Goal: Ask a question

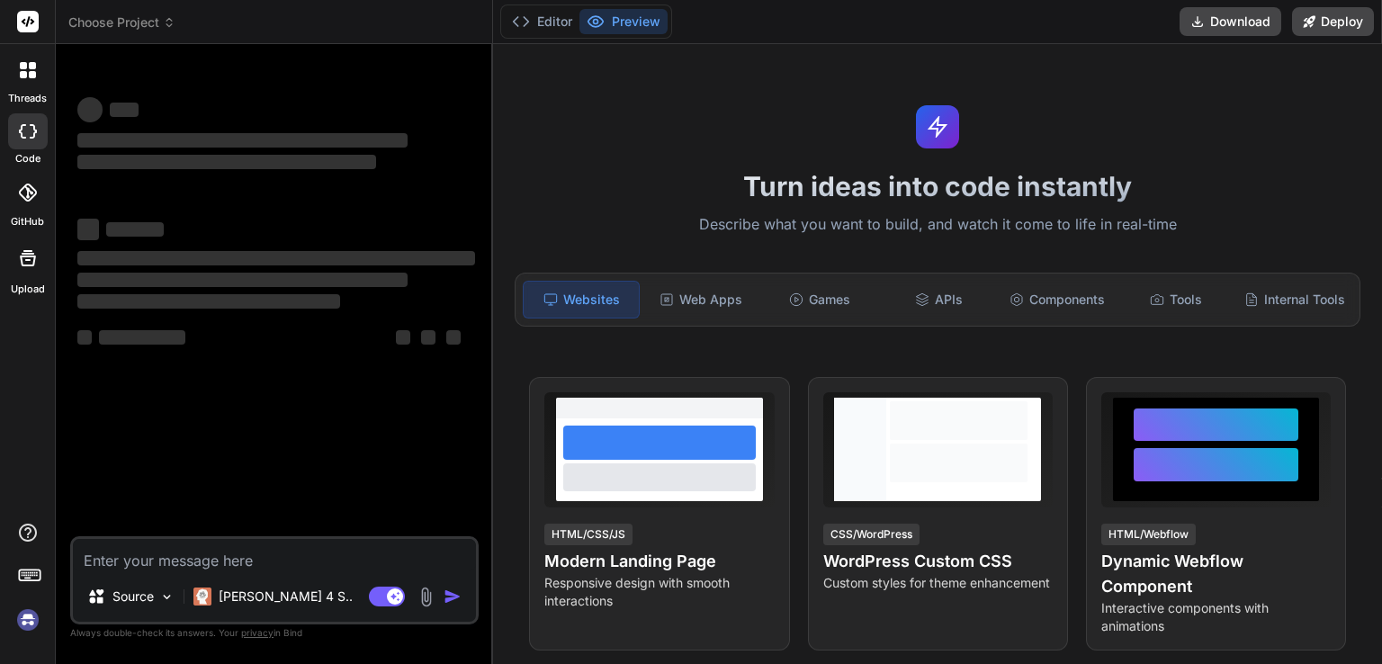
scroll to position [180, 0]
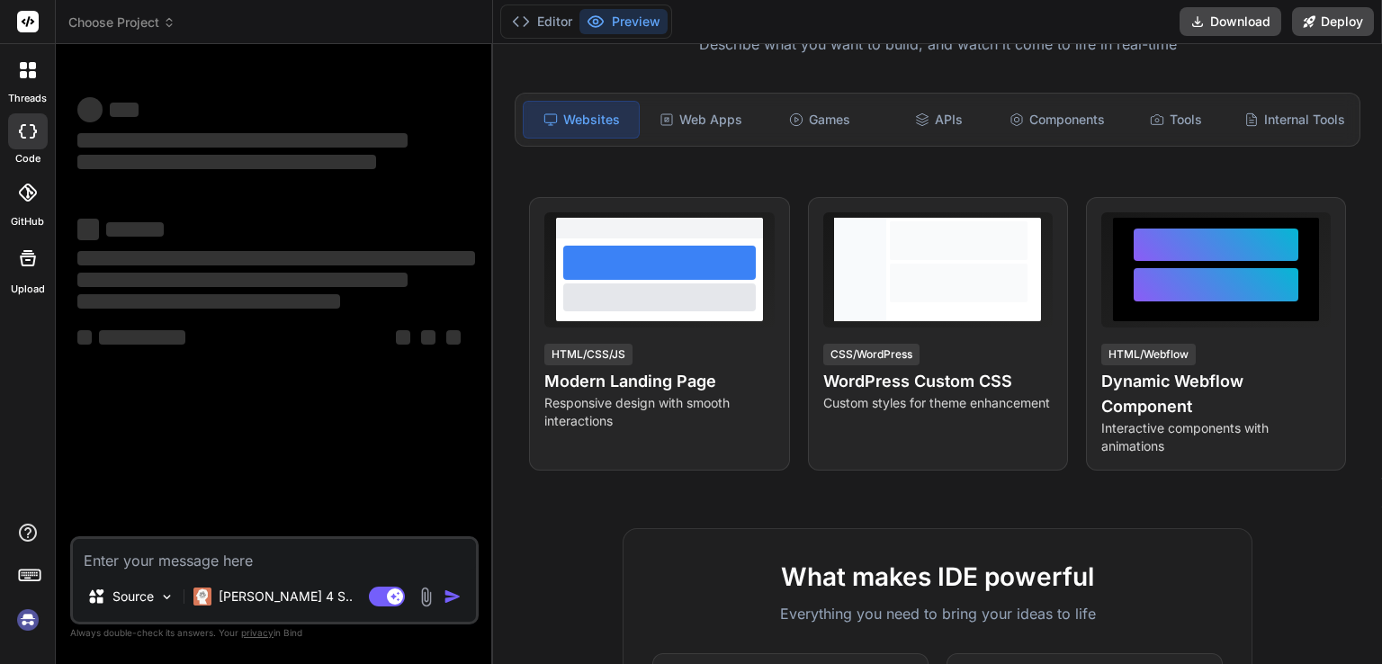
click at [171, 553] on textarea at bounding box center [274, 555] width 403 height 32
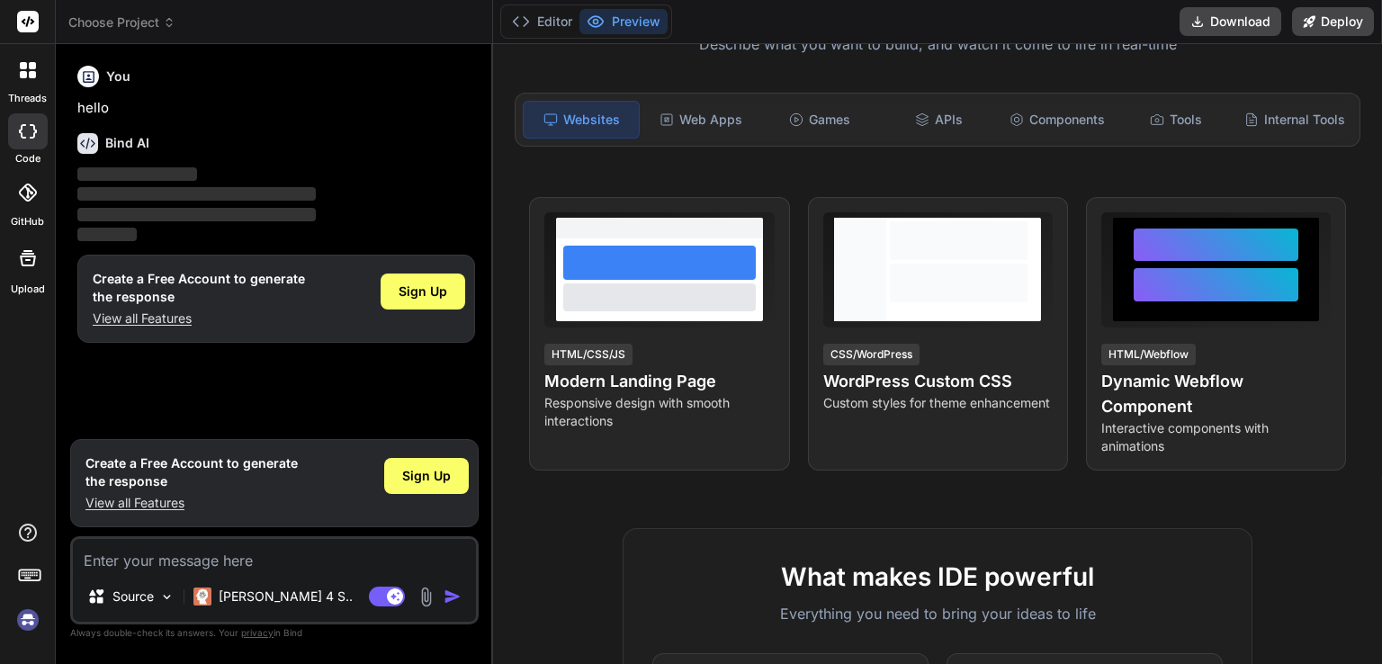
type textarea "x"
type textarea "1 What is the purpose of Salesforce moving Setup pages to the new *.[DOMAIN_NAM…"
type textarea "x"
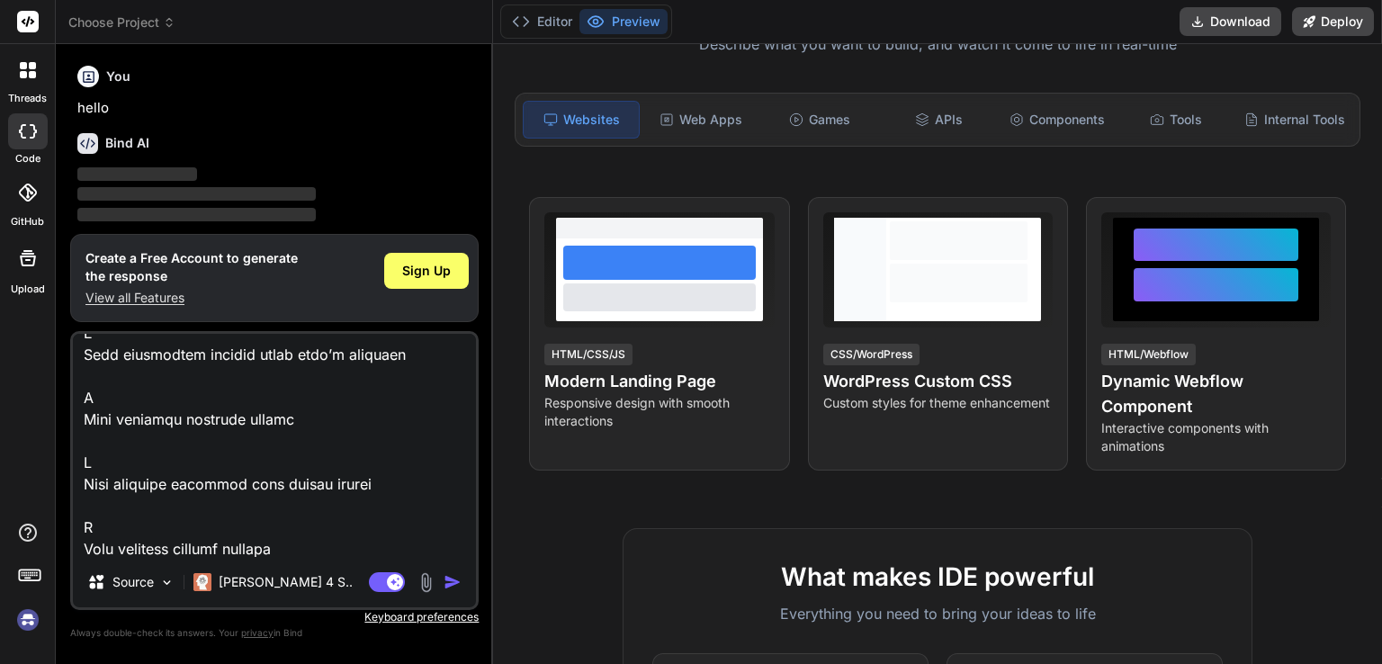
type textarea "1 What is the purpose of Salesforce moving Setup pages to the new *.[DOMAIN_NAM…"
click at [445, 583] on img "button" at bounding box center [453, 582] width 18 height 18
click at [451, 268] on span "Sign Up" at bounding box center [426, 271] width 49 height 18
click at [450, 589] on img "button" at bounding box center [453, 582] width 18 height 18
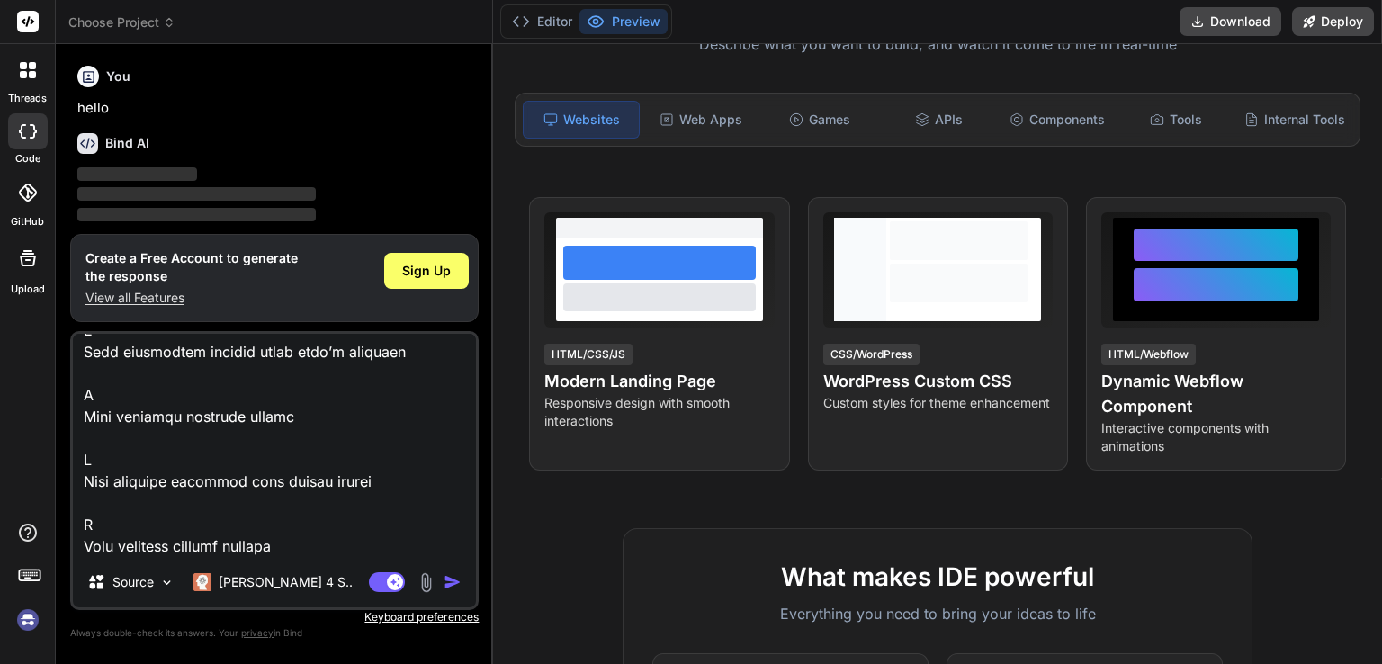
click at [457, 587] on img "button" at bounding box center [453, 582] width 18 height 18
click at [456, 586] on img "button" at bounding box center [453, 582] width 18 height 18
click at [453, 580] on img "button" at bounding box center [453, 582] width 18 height 18
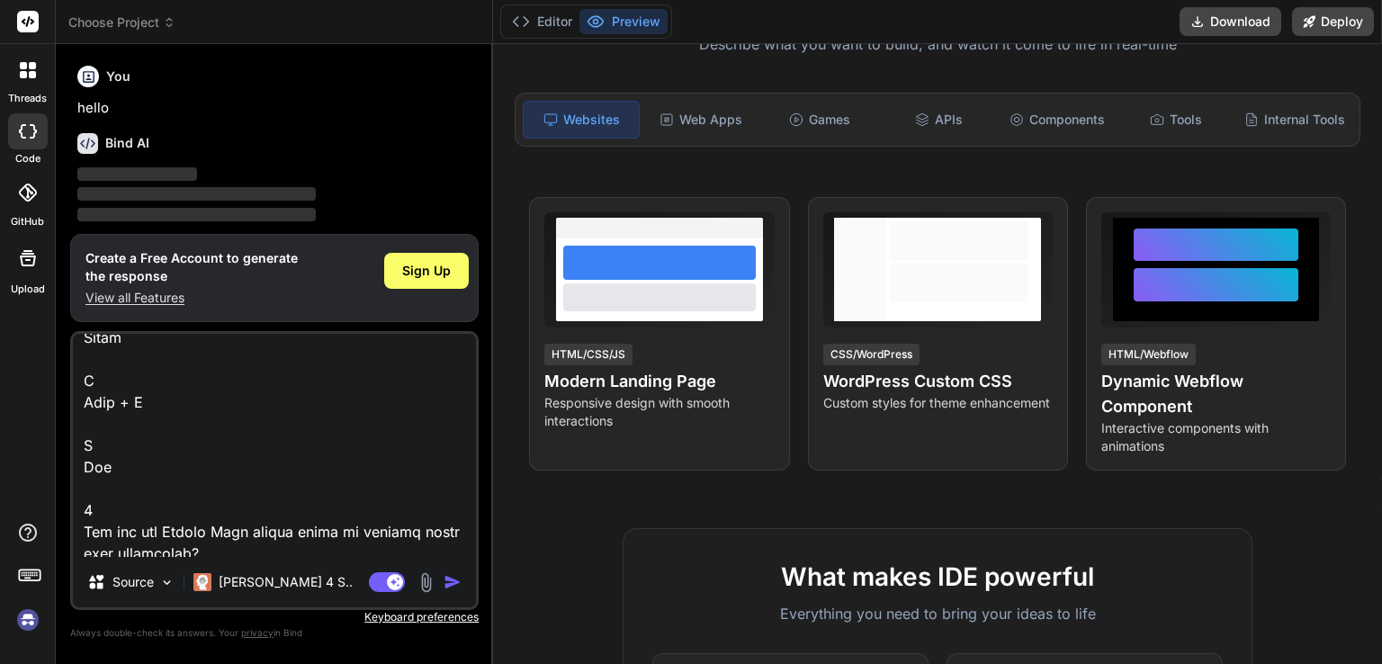
scroll to position [1310, 0]
click at [446, 577] on img "button" at bounding box center [453, 582] width 18 height 18
click at [445, 577] on img "button" at bounding box center [453, 582] width 18 height 18
click at [443, 578] on div "Agent Mode. When this toggle is activated, AI automatically makes decisions, re…" at bounding box center [416, 582] width 103 height 22
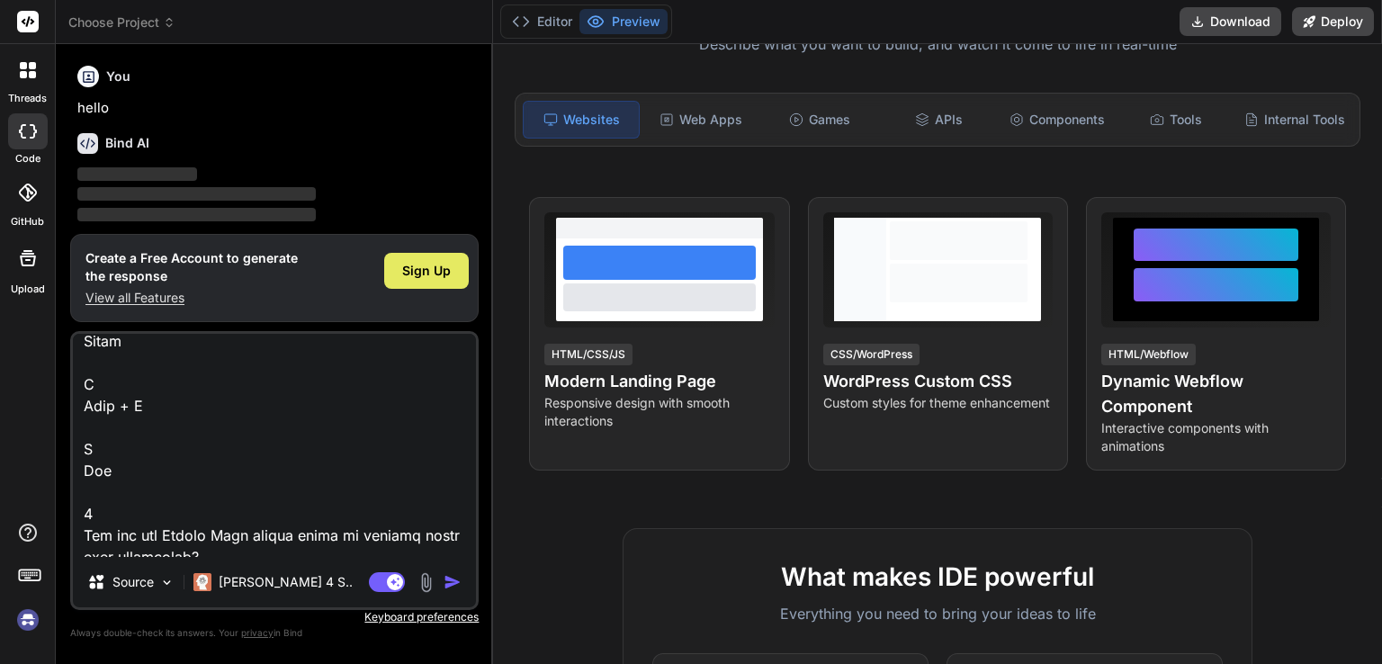
click at [447, 270] on span "Sign Up" at bounding box center [426, 271] width 49 height 18
